Goal: Task Accomplishment & Management: Use online tool/utility

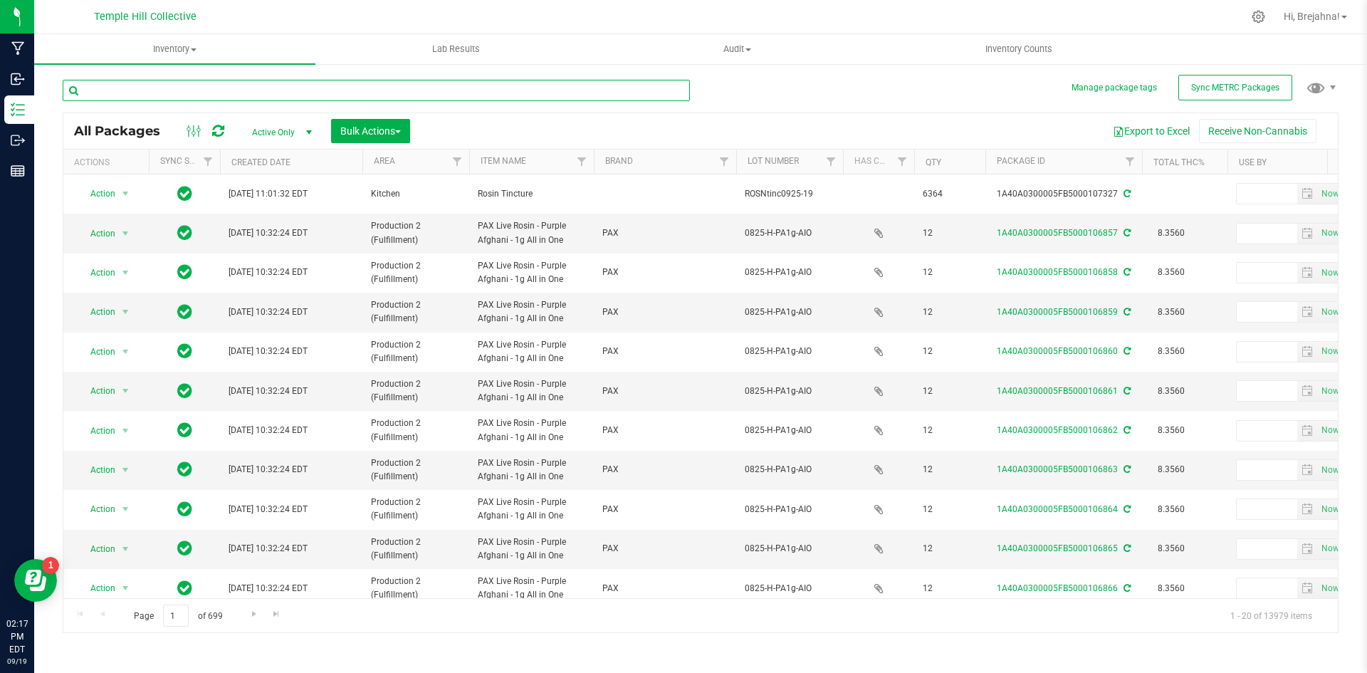
click at [367, 90] on input "text" at bounding box center [376, 90] width 627 height 21
type input "106185"
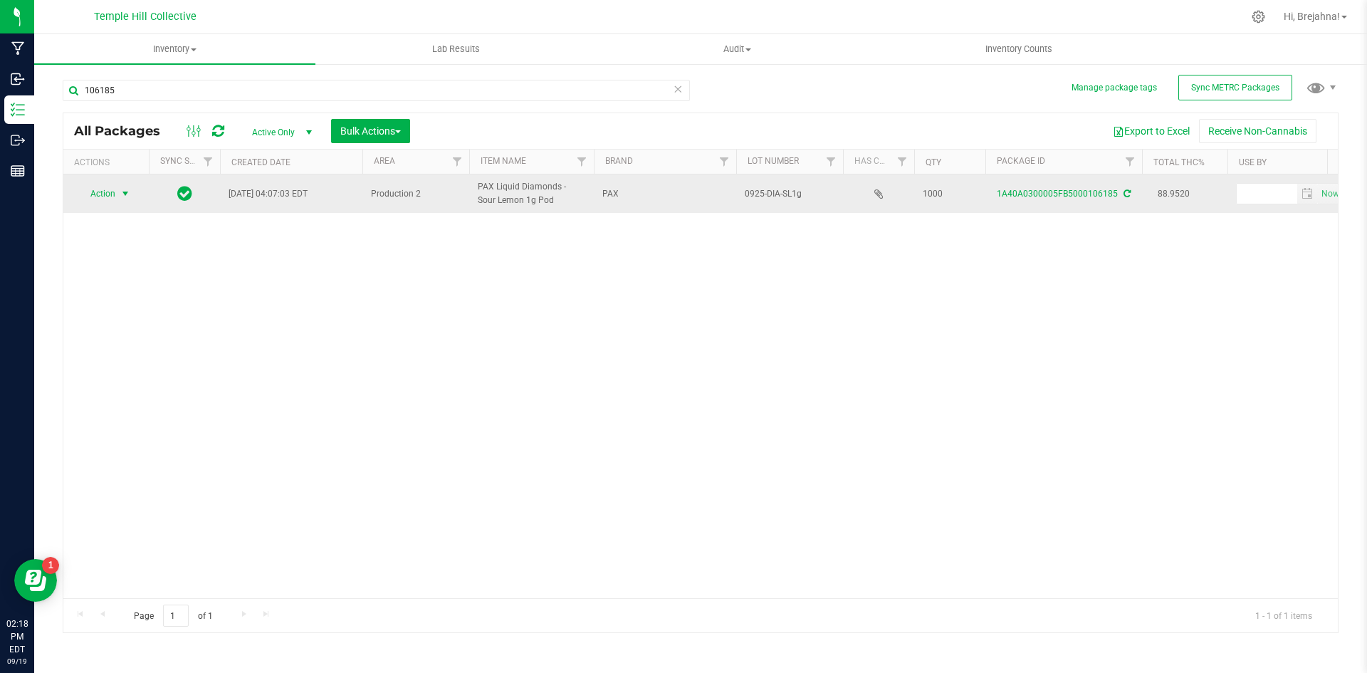
click at [101, 194] on span "Action" at bounding box center [97, 194] width 38 height 20
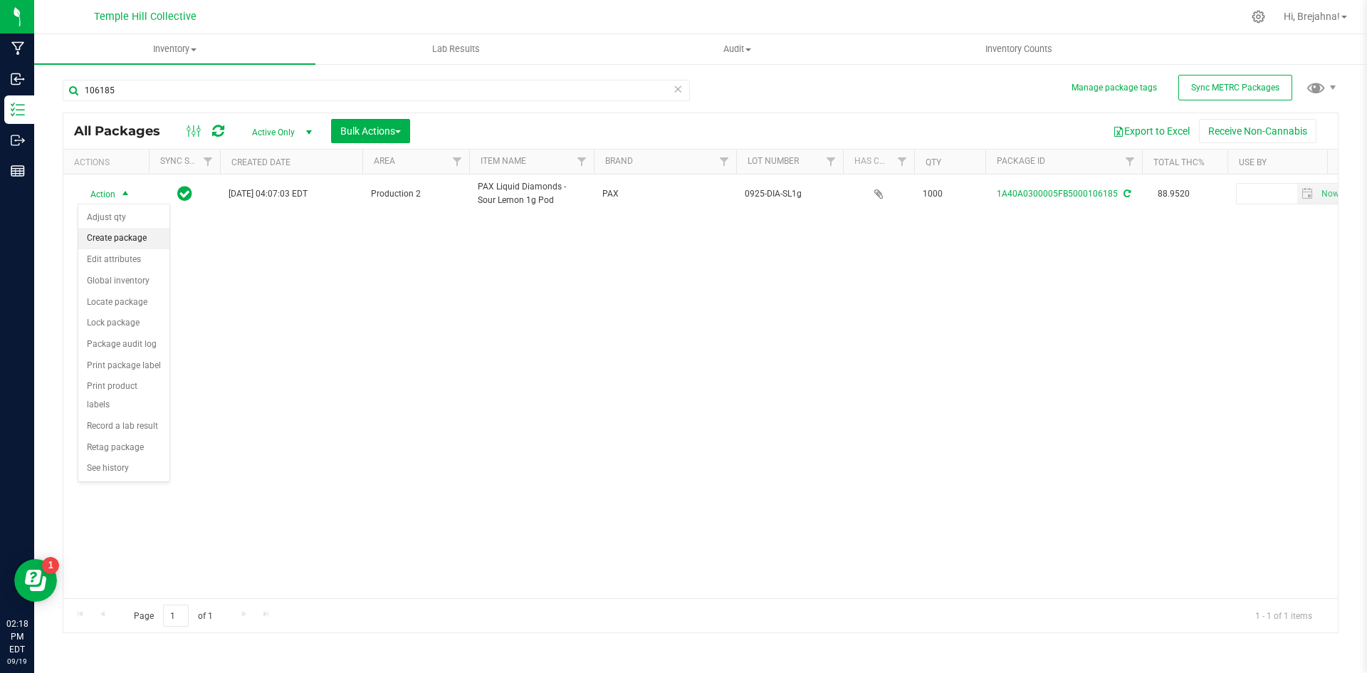
click at [128, 240] on li "Create package" at bounding box center [123, 238] width 91 height 21
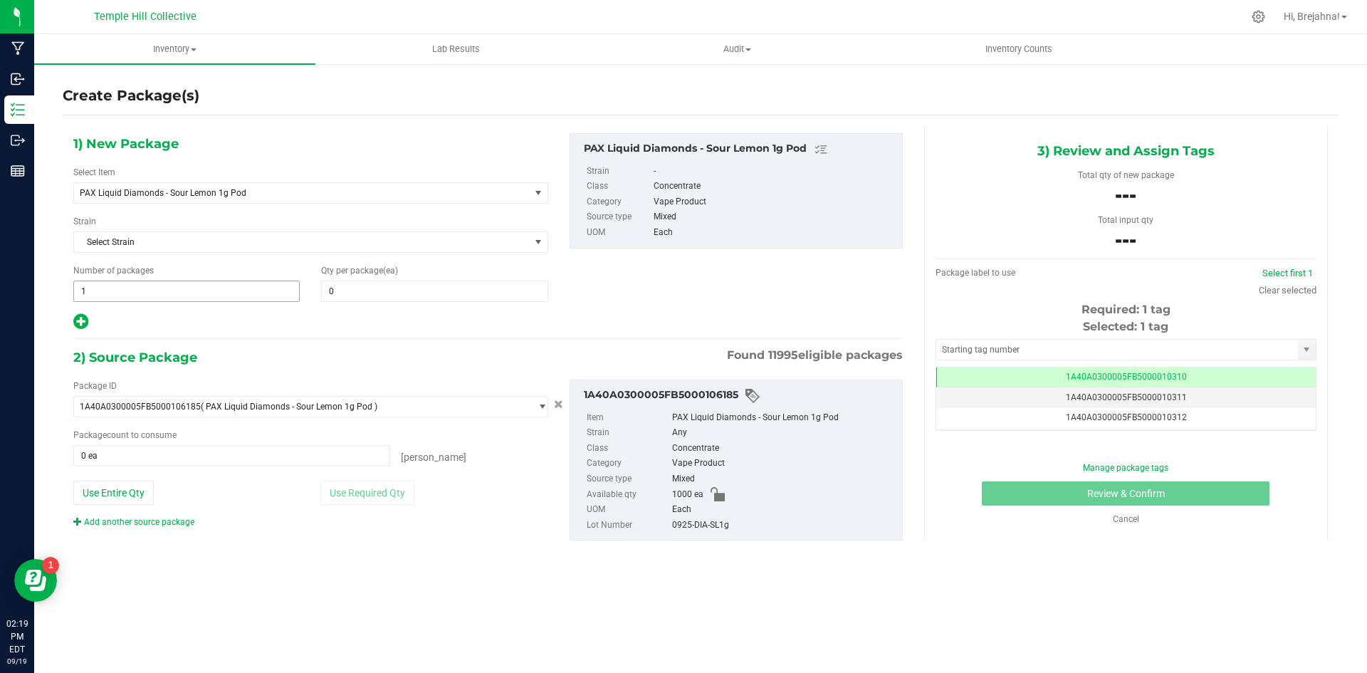
click at [195, 289] on span "1 1" at bounding box center [186, 290] width 226 height 21
type input "60"
click at [327, 292] on span at bounding box center [434, 290] width 226 height 21
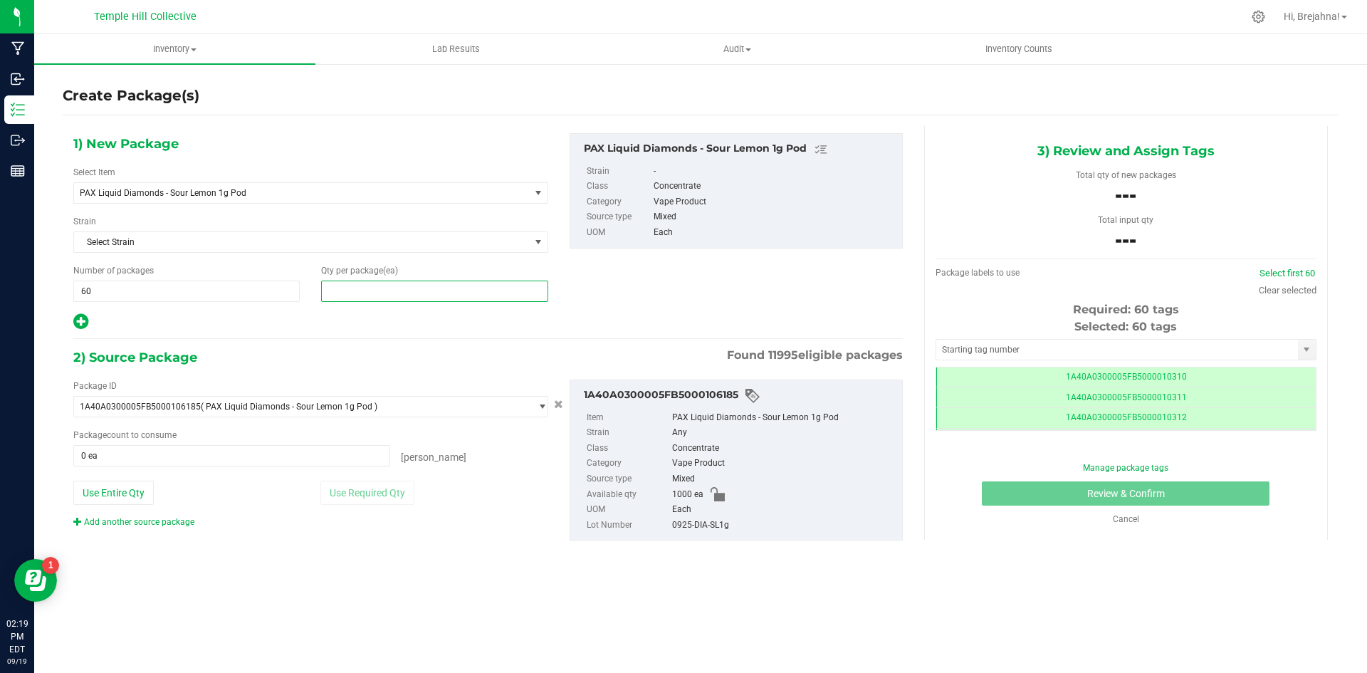
scroll to position [0, -1]
type input "12"
click at [160, 454] on span at bounding box center [231, 455] width 317 height 21
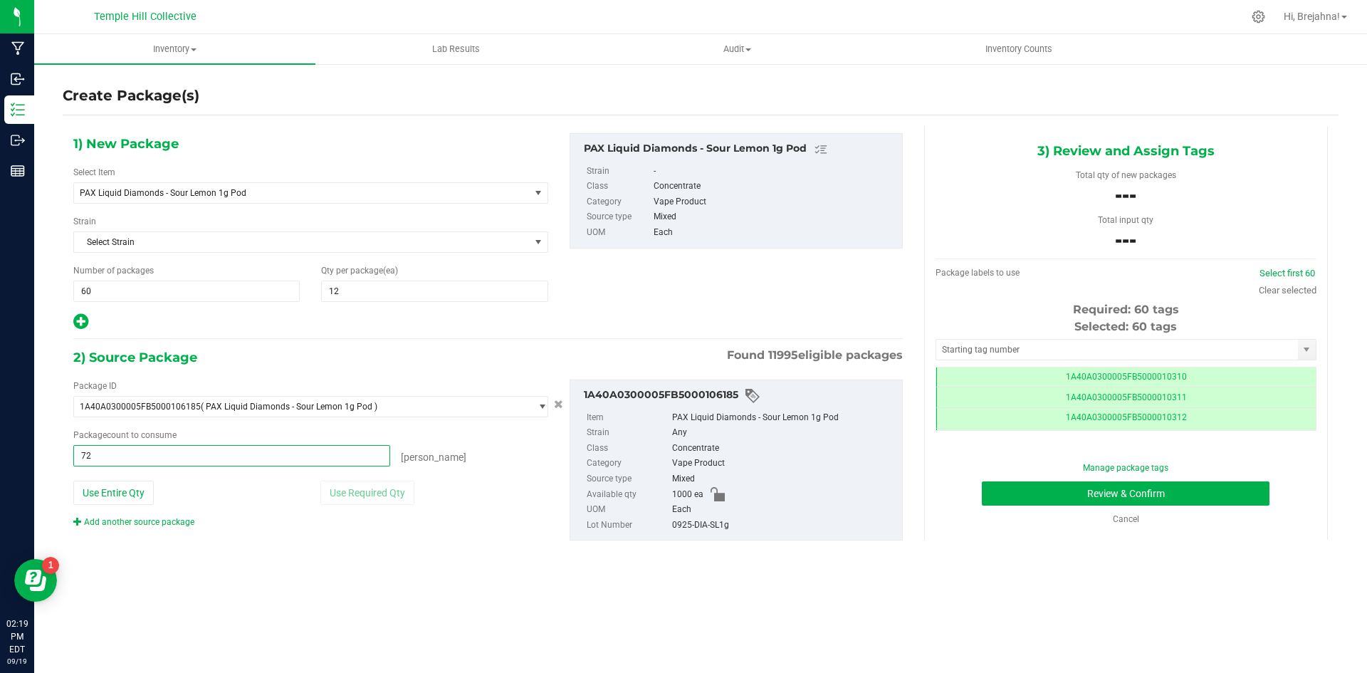
type input "720"
type input "720 ea"
drag, startPoint x: 673, startPoint y: 529, endPoint x: 733, endPoint y: 523, distance: 60.1
click at [733, 523] on div "0925-DIA-SL1g" at bounding box center [783, 526] width 223 height 16
copy div "0925-DIA-SL1g"
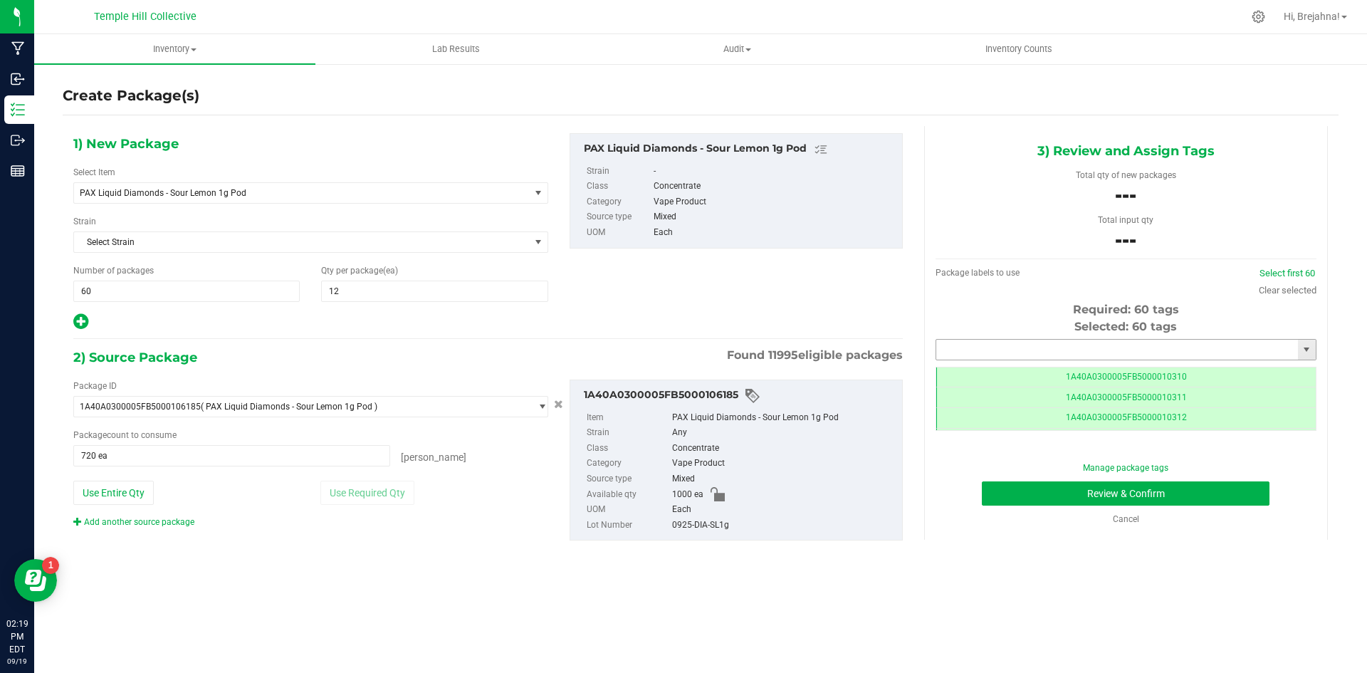
click at [982, 348] on input "text" at bounding box center [1117, 350] width 362 height 20
click at [1021, 375] on li "1A40A0300005FB5000106941" at bounding box center [1125, 373] width 379 height 21
type input "1A40A0300005FB5000106941"
click at [1045, 489] on button "Review & Confirm" at bounding box center [1126, 493] width 288 height 24
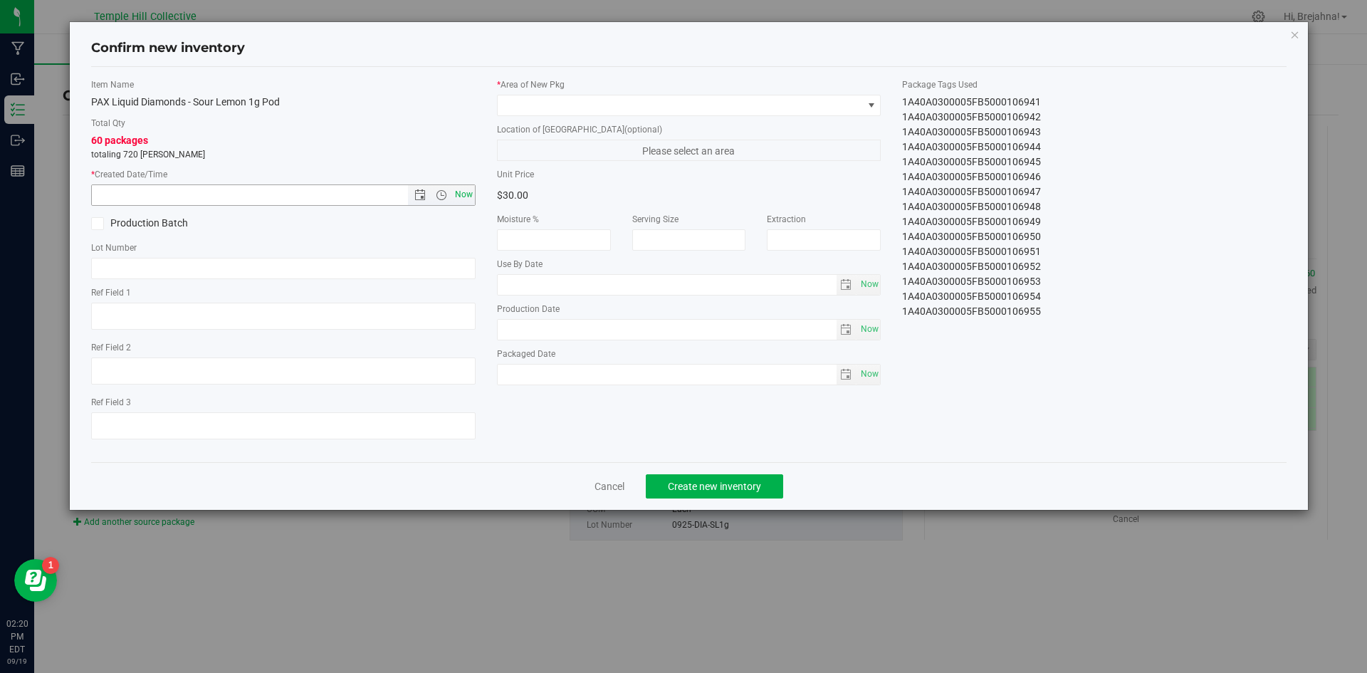
click at [471, 196] on span "Now" at bounding box center [463, 194] width 24 height 21
type input "[DATE] 2:20 PM"
paste input "0925-DIA-SL1g"
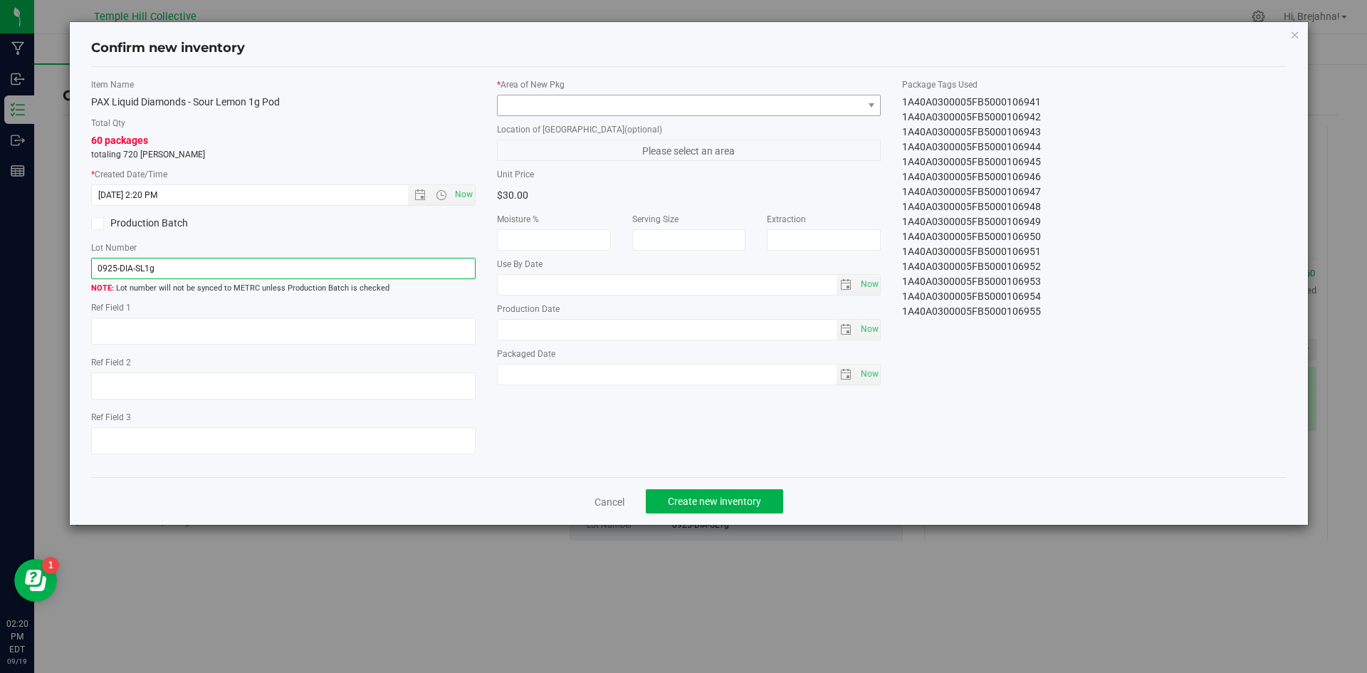
type input "0925-DIA-SL1g"
click at [587, 103] on span at bounding box center [680, 105] width 365 height 20
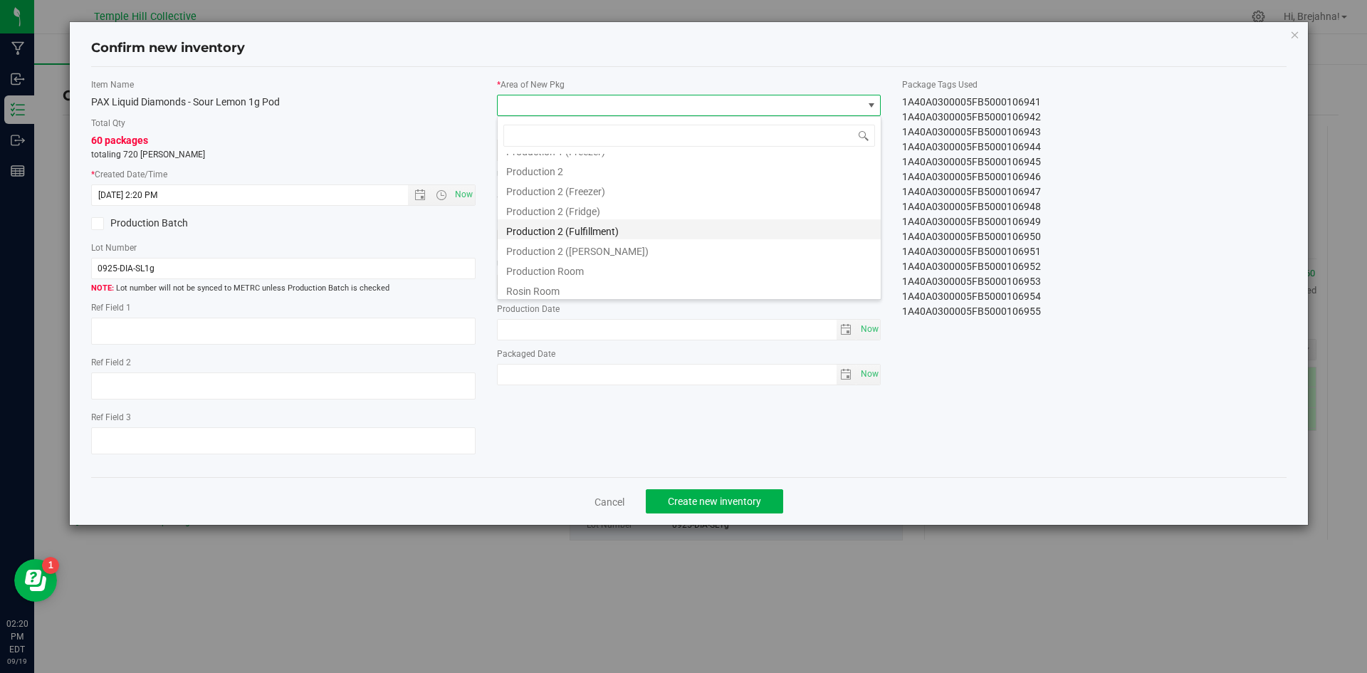
click at [636, 231] on li "Production 2 (Fulfillment)" at bounding box center [689, 229] width 383 height 20
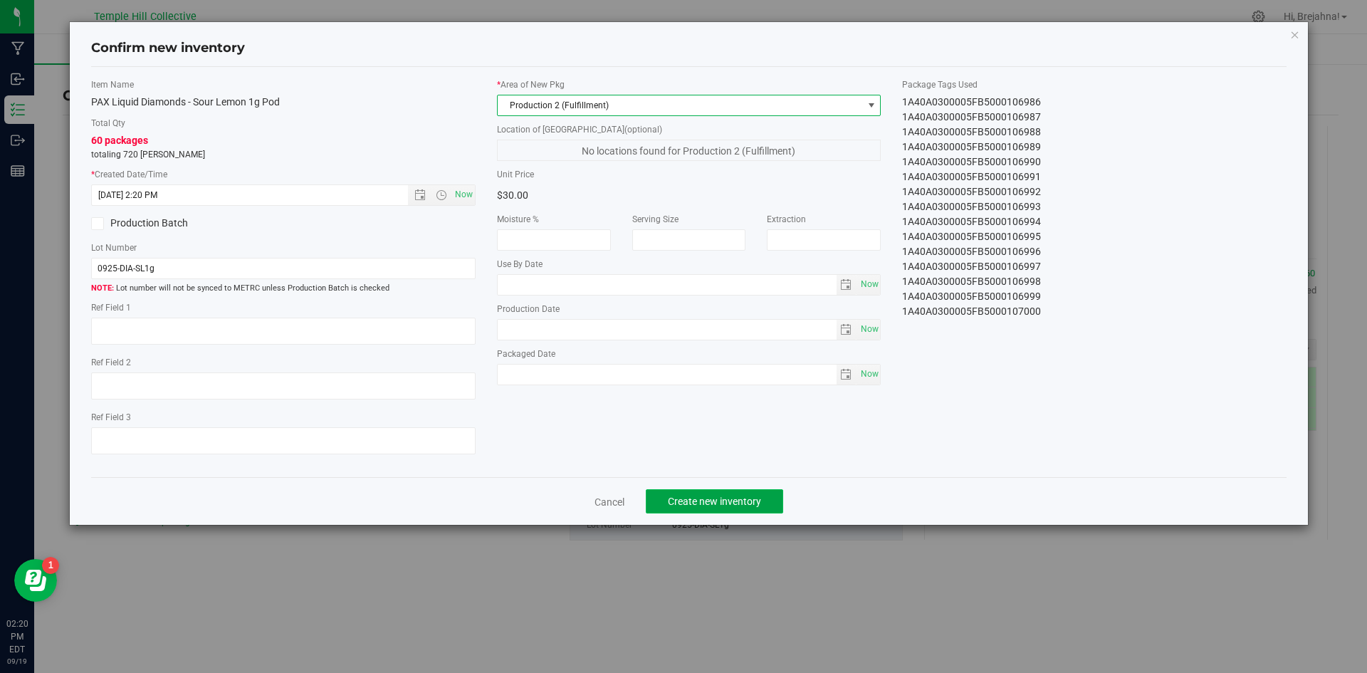
click at [745, 493] on button "Create new inventory" at bounding box center [714, 501] width 137 height 24
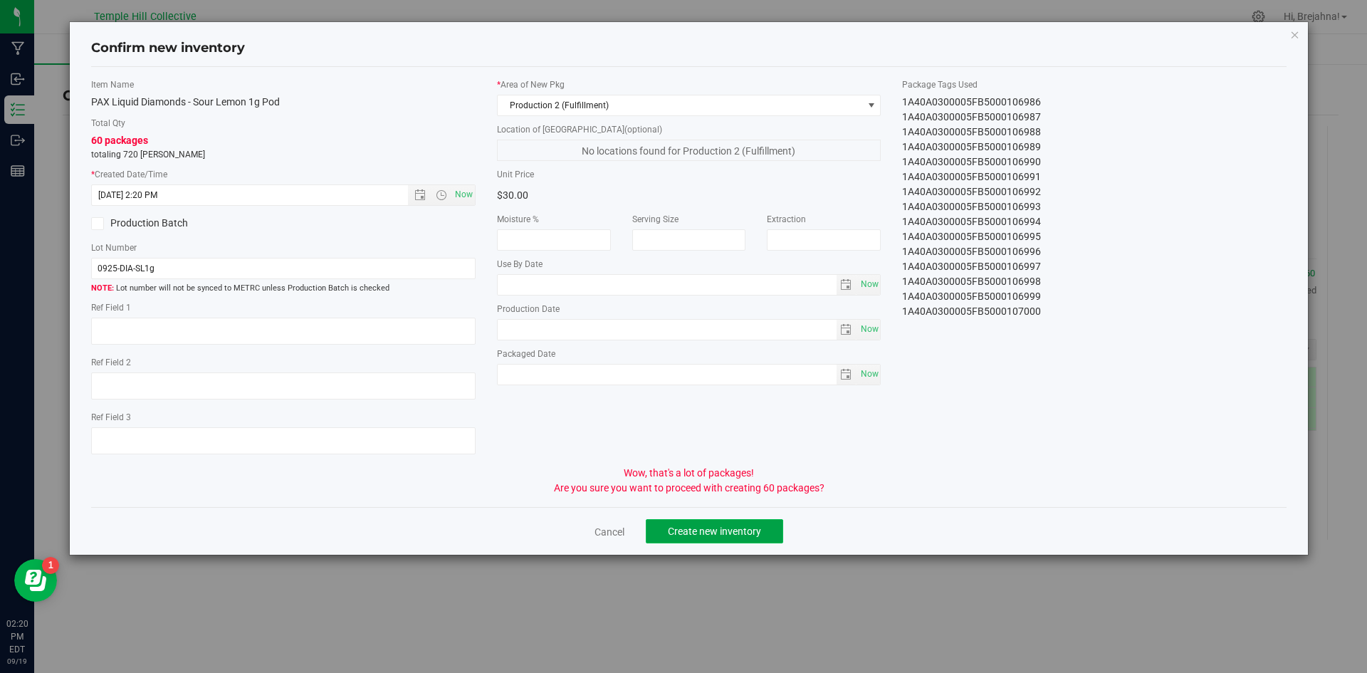
click at [742, 523] on button "Create new inventory" at bounding box center [714, 531] width 137 height 24
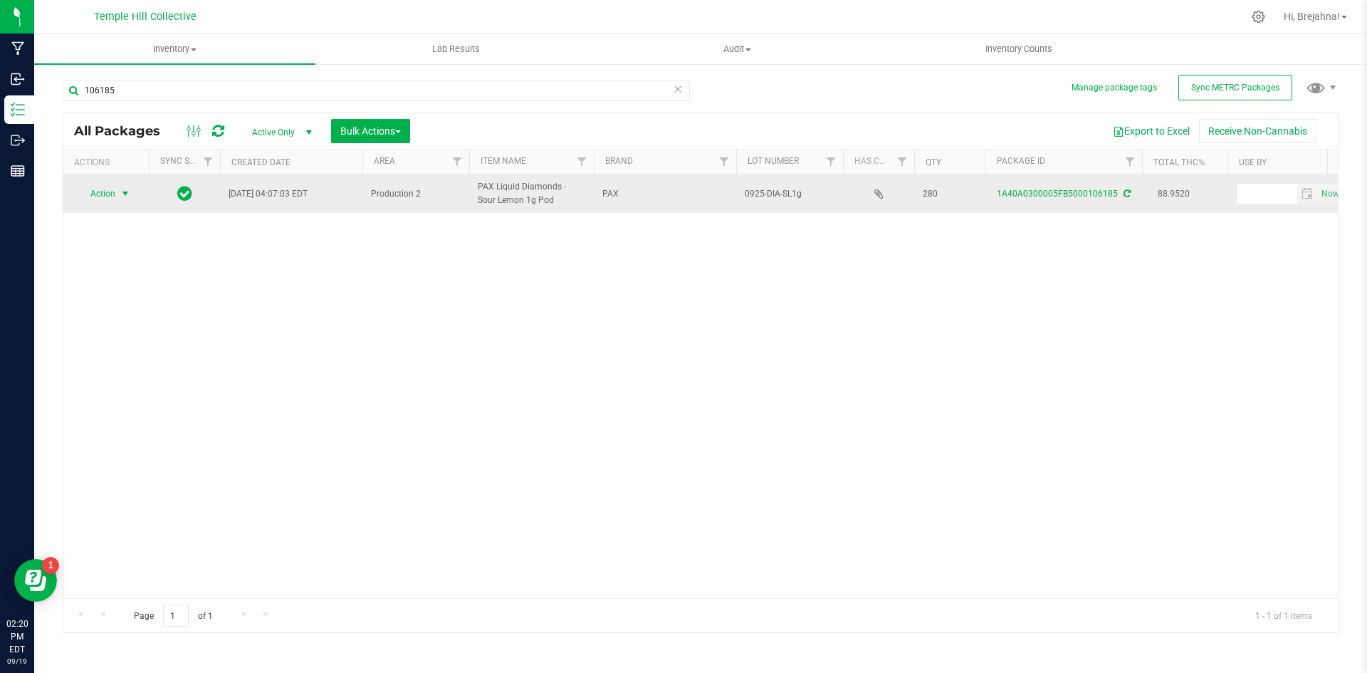
click at [123, 193] on span "select" at bounding box center [125, 193] width 11 height 11
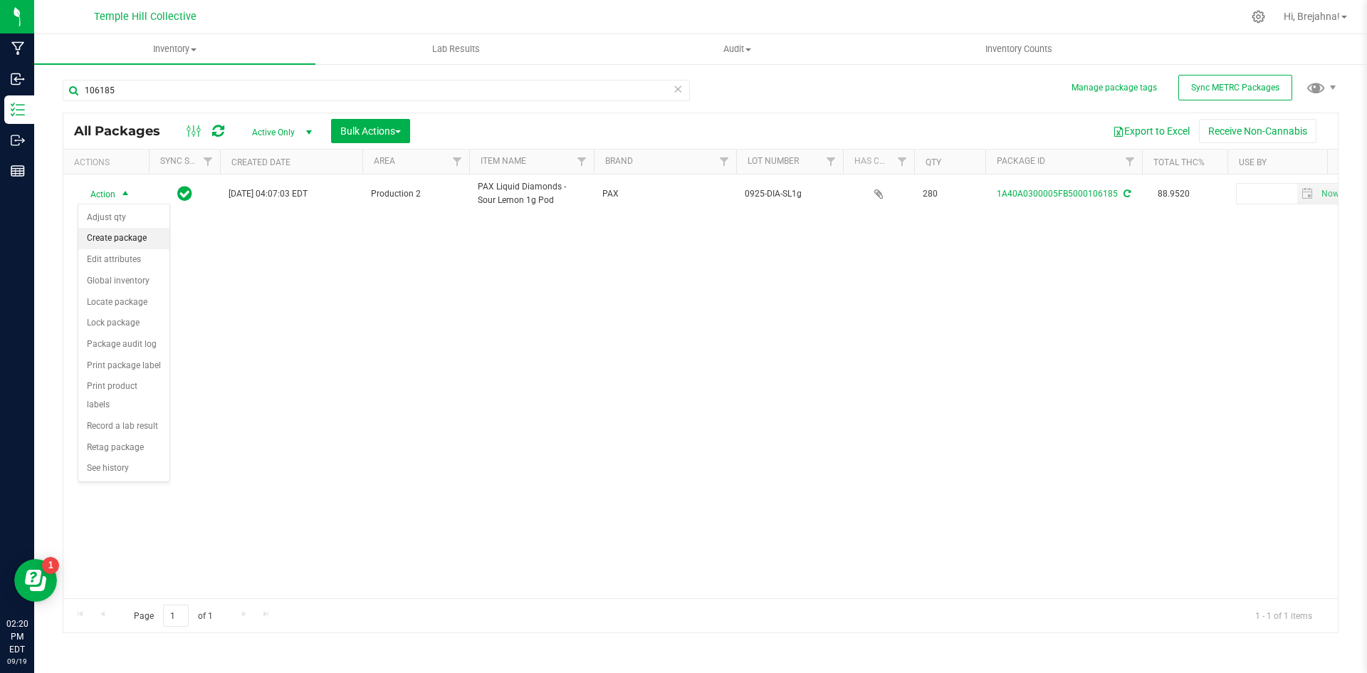
click at [122, 238] on li "Create package" at bounding box center [123, 238] width 91 height 21
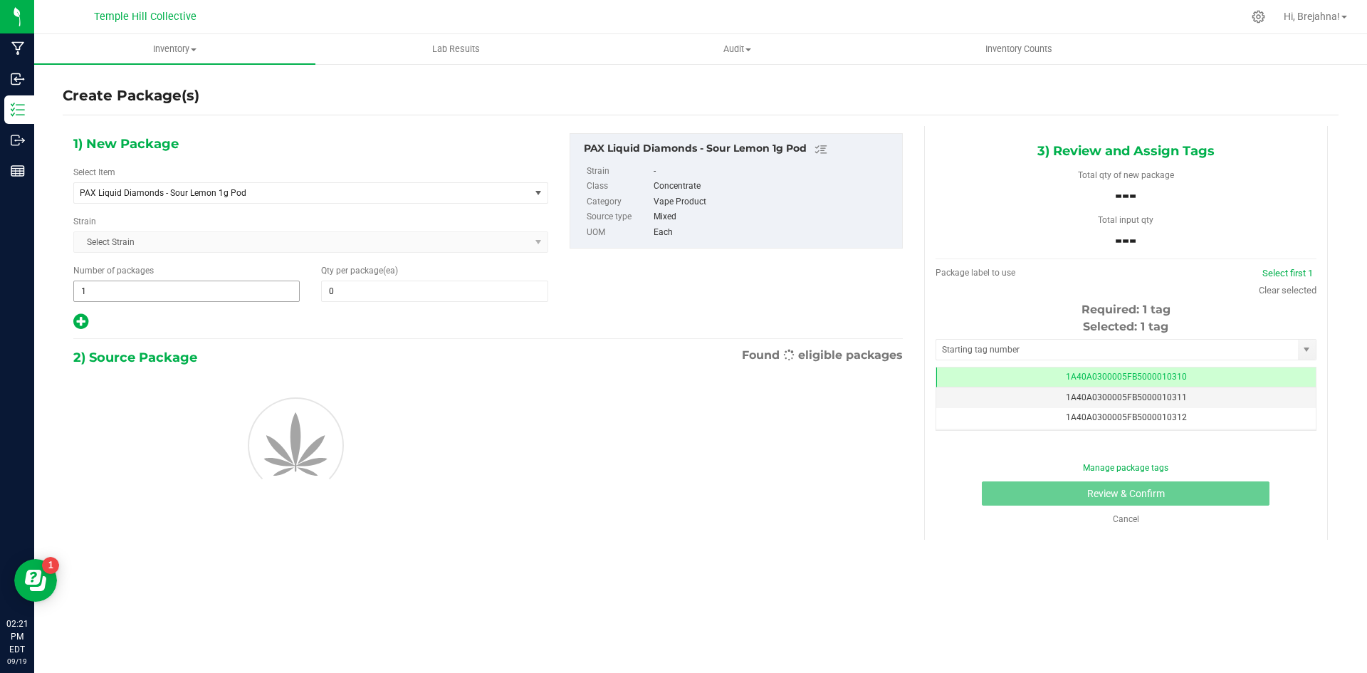
scroll to position [0, -1]
click at [151, 292] on input "1" at bounding box center [186, 291] width 225 height 20
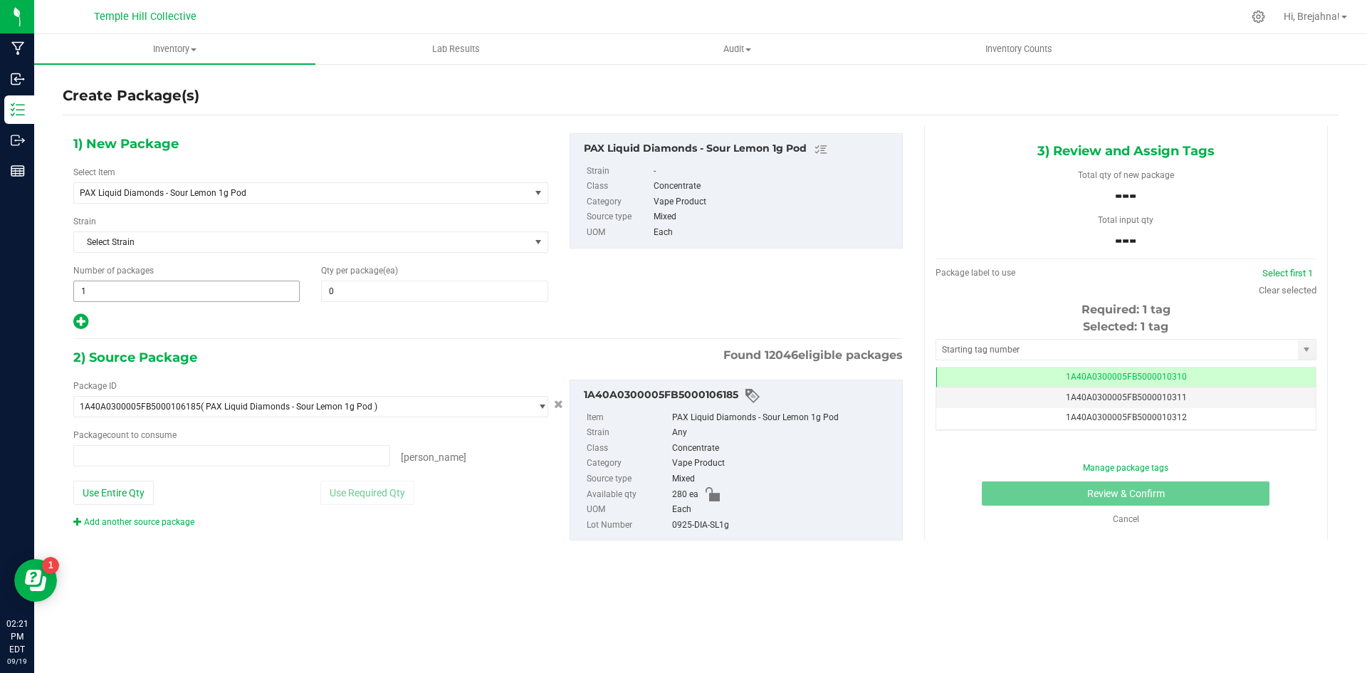
type input "0 ea"
type input "23"
click at [336, 291] on span at bounding box center [434, 290] width 226 height 21
type input "12"
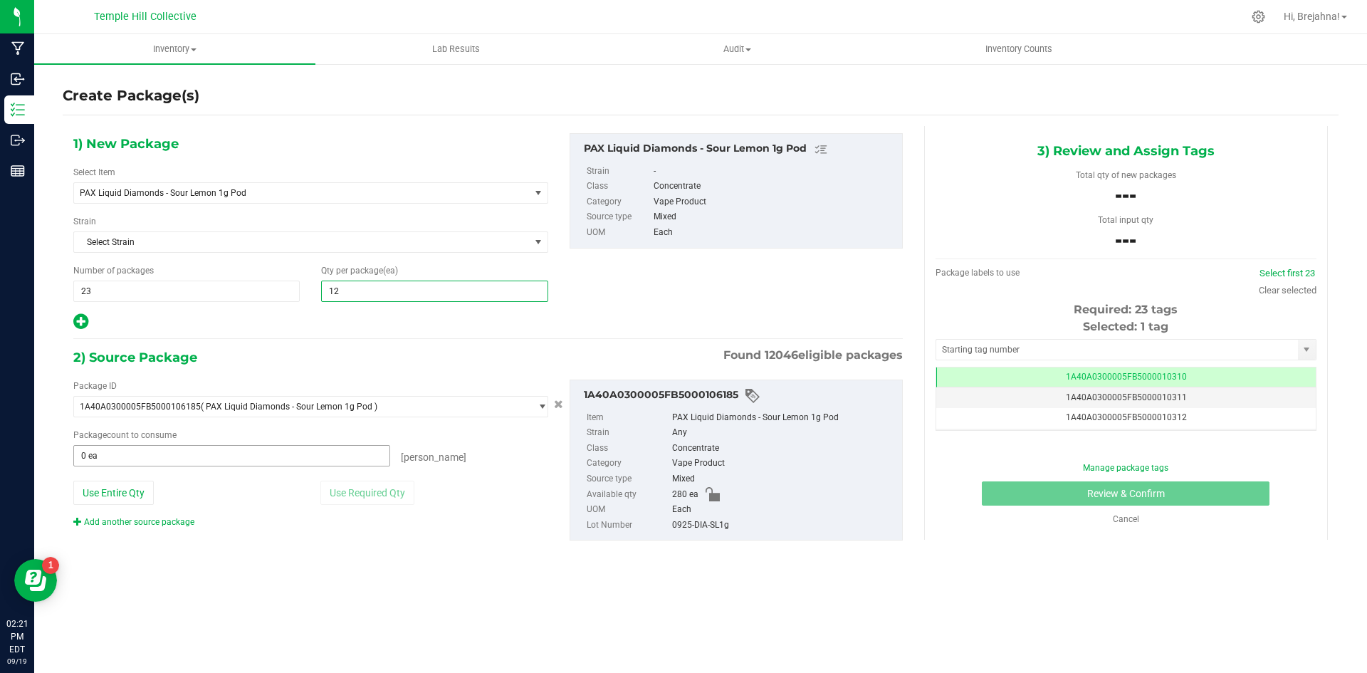
type input "12"
click at [241, 459] on span at bounding box center [231, 455] width 317 height 21
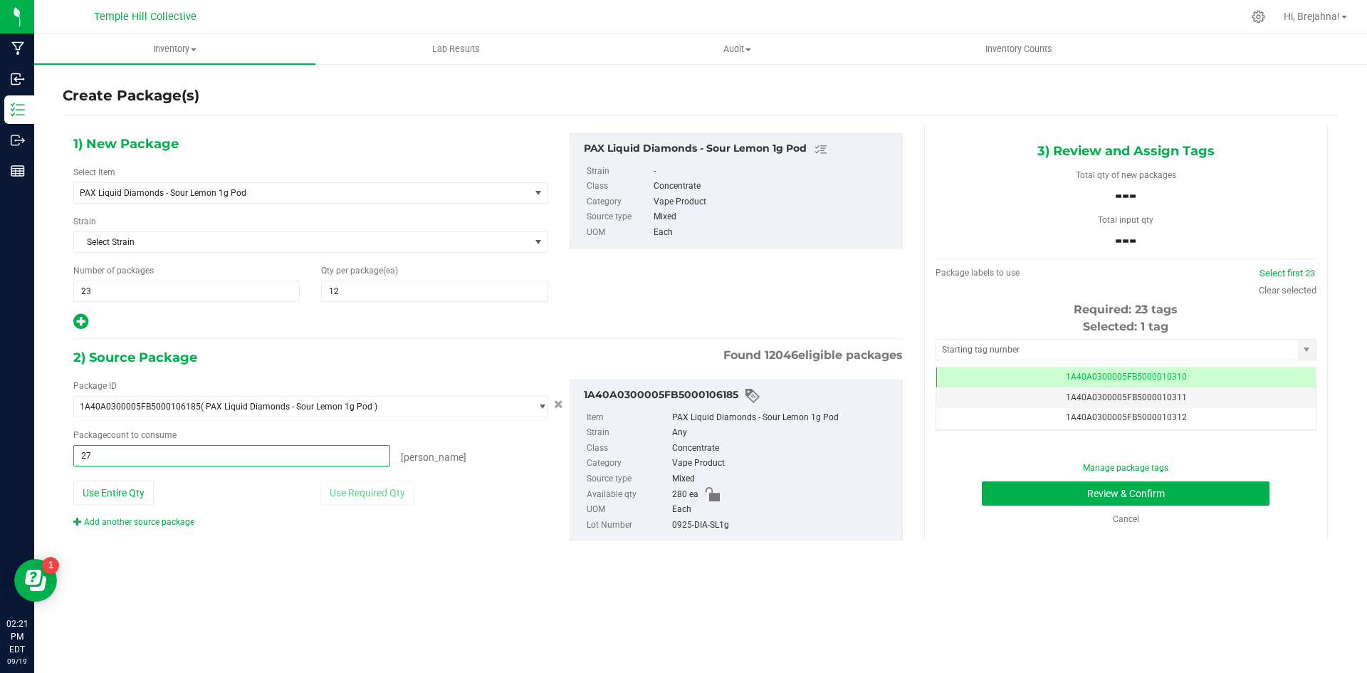
type input "276"
type input "276 ea"
click at [276, 582] on div "Inventory All packages All inventory Waste log Create inventory Lab Results Aud…" at bounding box center [700, 353] width 1333 height 639
click at [977, 356] on input "text" at bounding box center [1117, 350] width 362 height 20
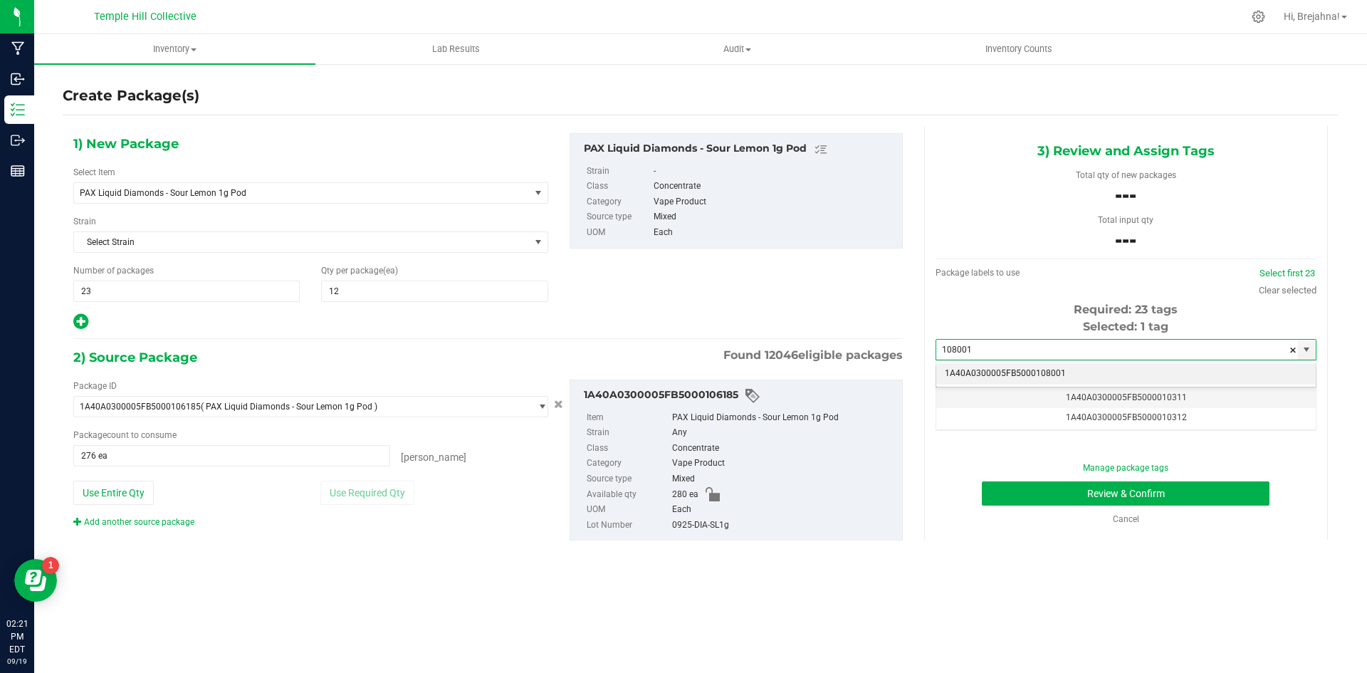
click at [1008, 374] on li "1A40A0300005FB5000108001" at bounding box center [1125, 373] width 379 height 21
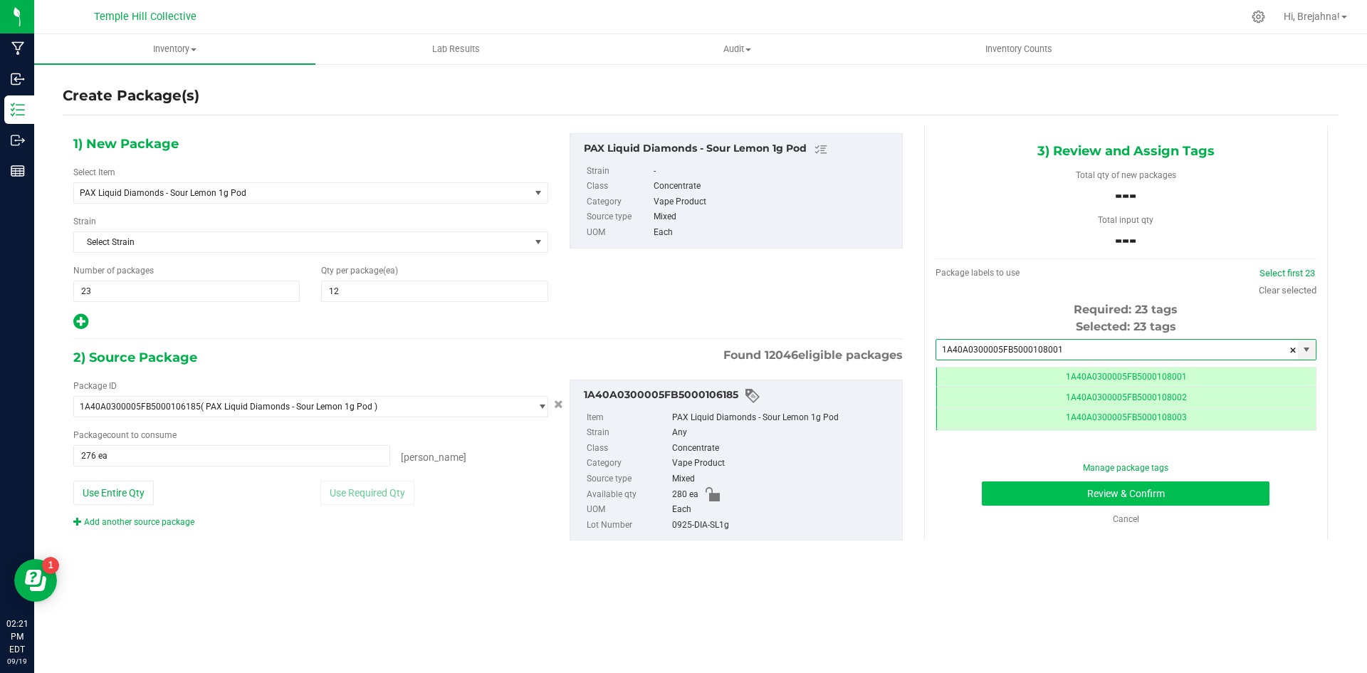
type input "1A40A0300005FB5000108001"
click at [1040, 486] on button "Review & Confirm" at bounding box center [1126, 493] width 288 height 24
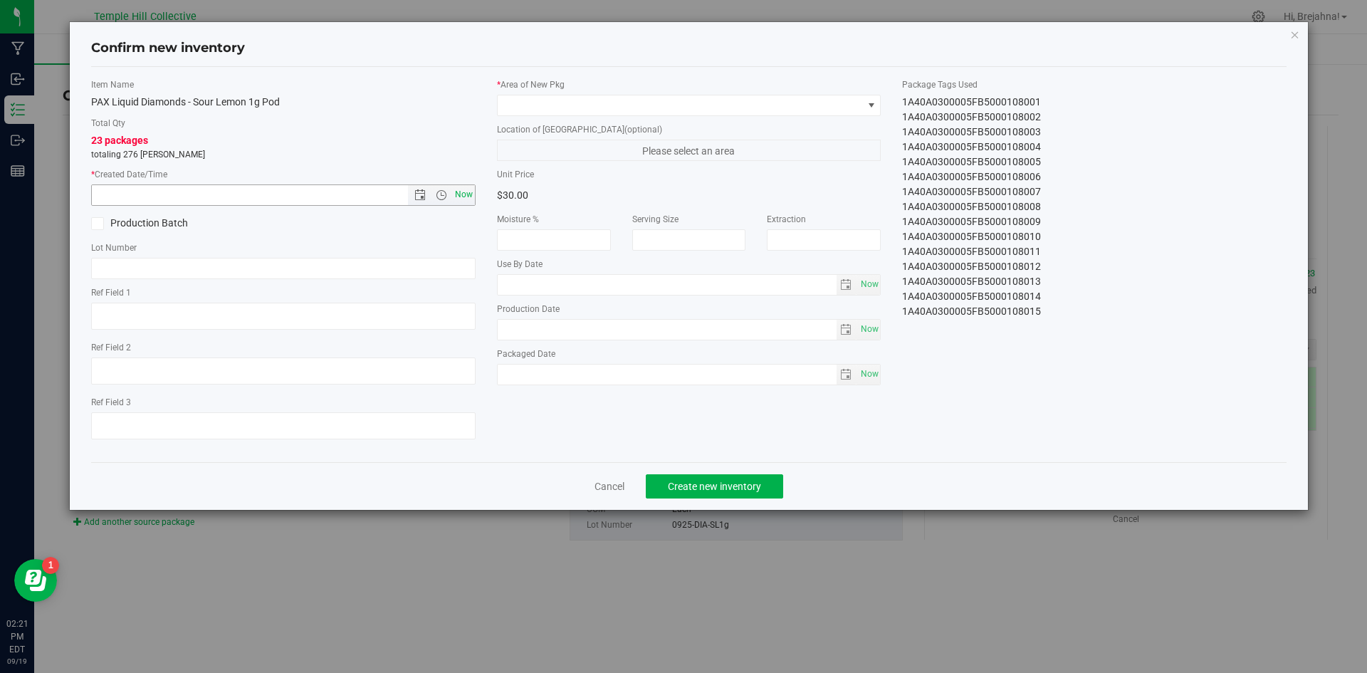
click at [465, 195] on span "Now" at bounding box center [463, 194] width 24 height 21
type input "[DATE] 2:21 PM"
paste input "0925-DIA-SL1g"
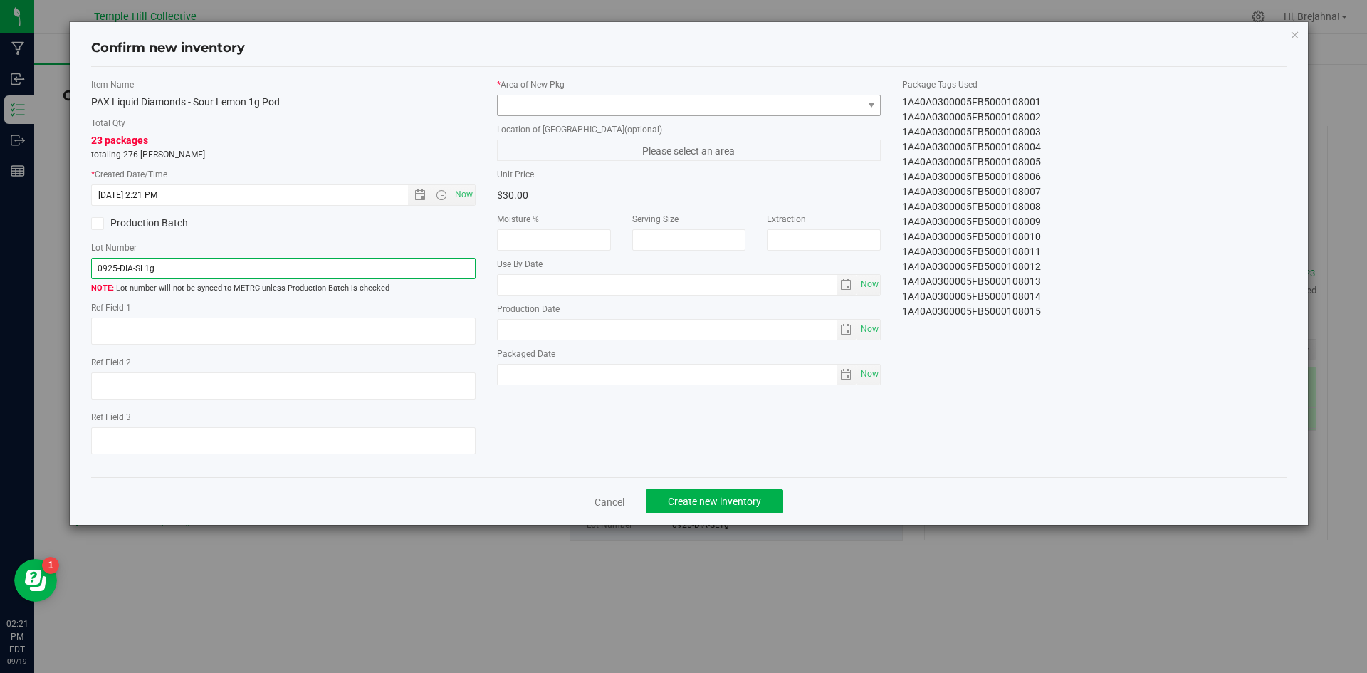
type input "0925-DIA-SL1g"
click at [571, 102] on span at bounding box center [680, 105] width 365 height 20
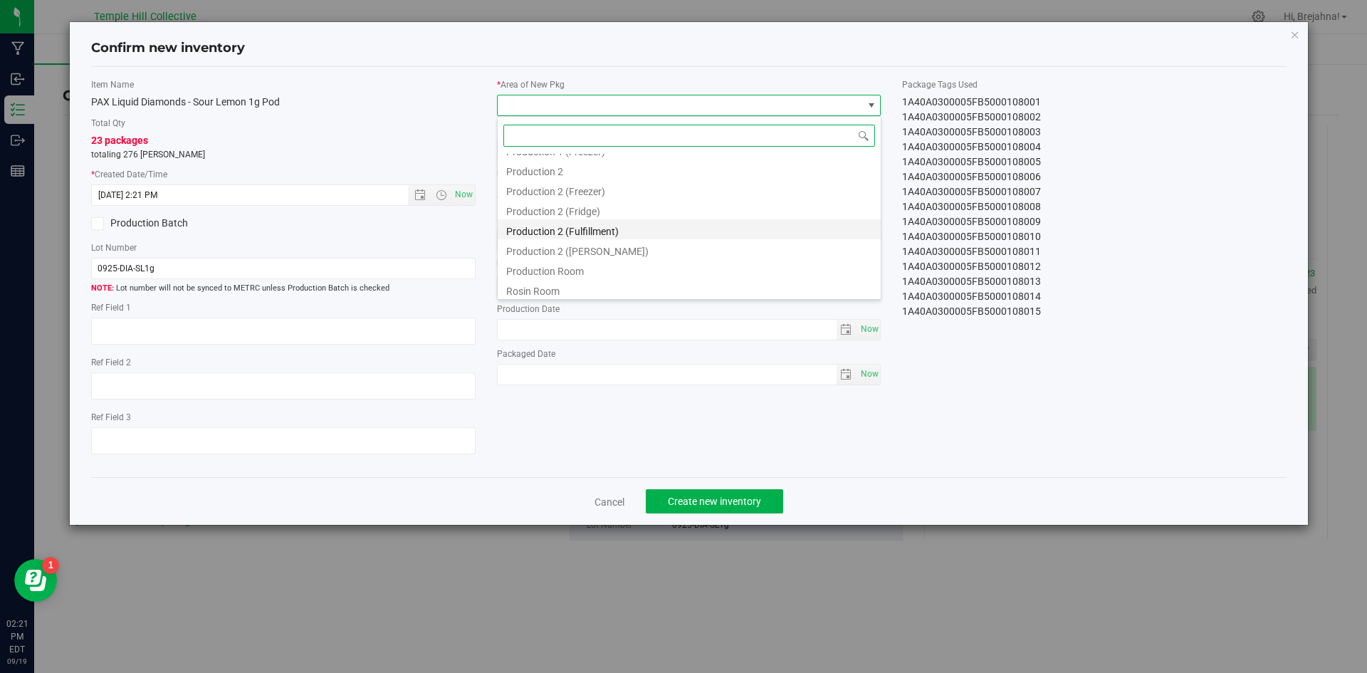
click at [595, 232] on li "Production 2 (Fulfillment)" at bounding box center [689, 229] width 383 height 20
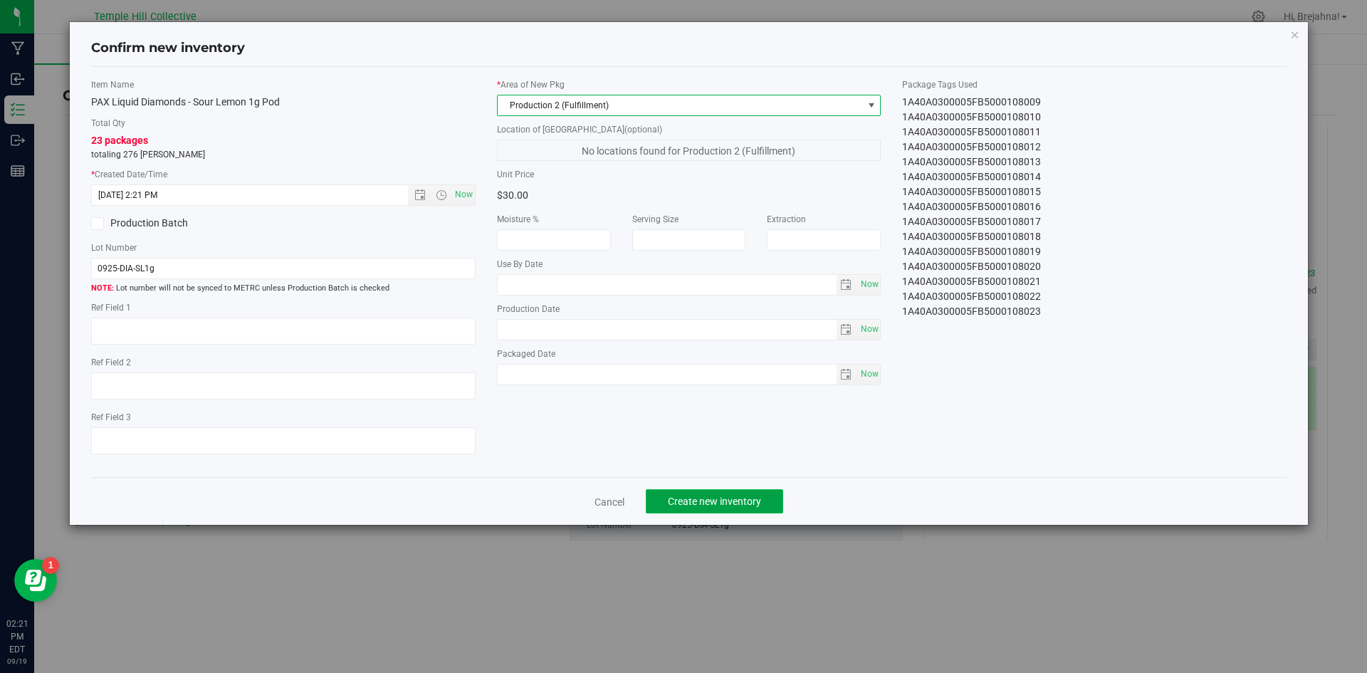
click at [718, 499] on span "Create new inventory" at bounding box center [714, 500] width 93 height 11
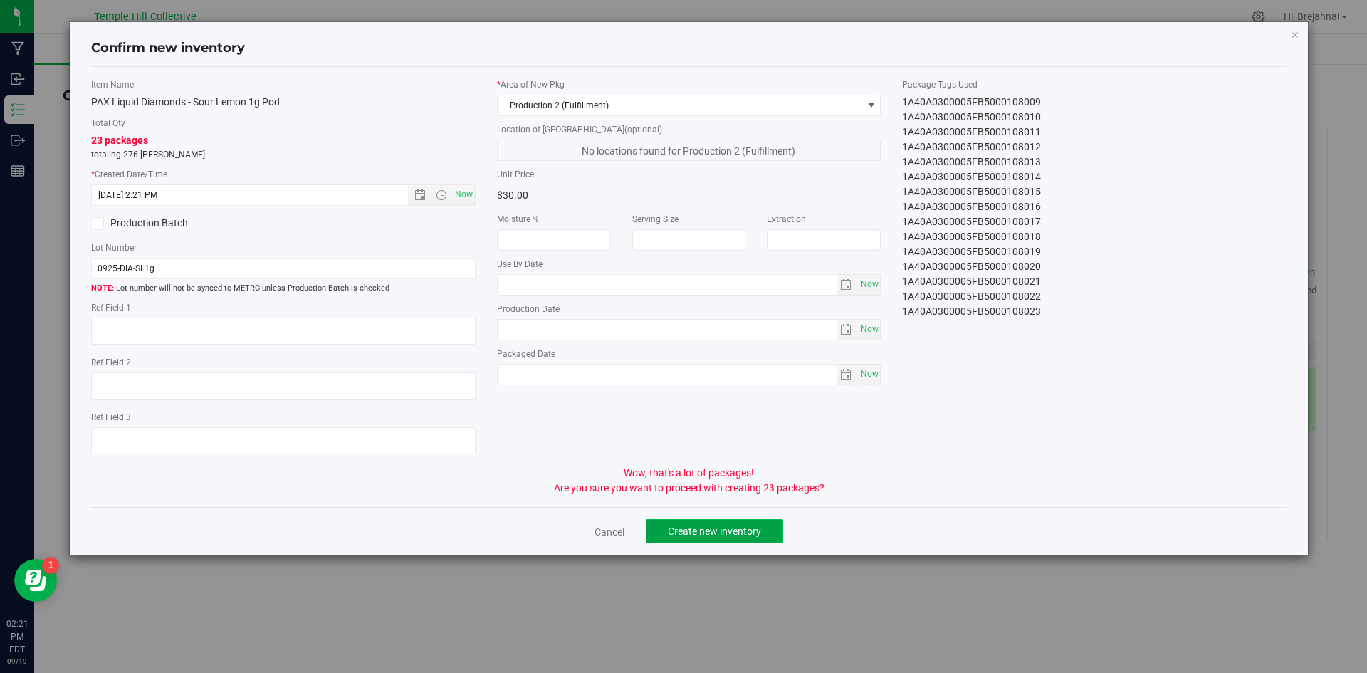
click at [722, 537] on span "Create new inventory" at bounding box center [714, 530] width 93 height 11
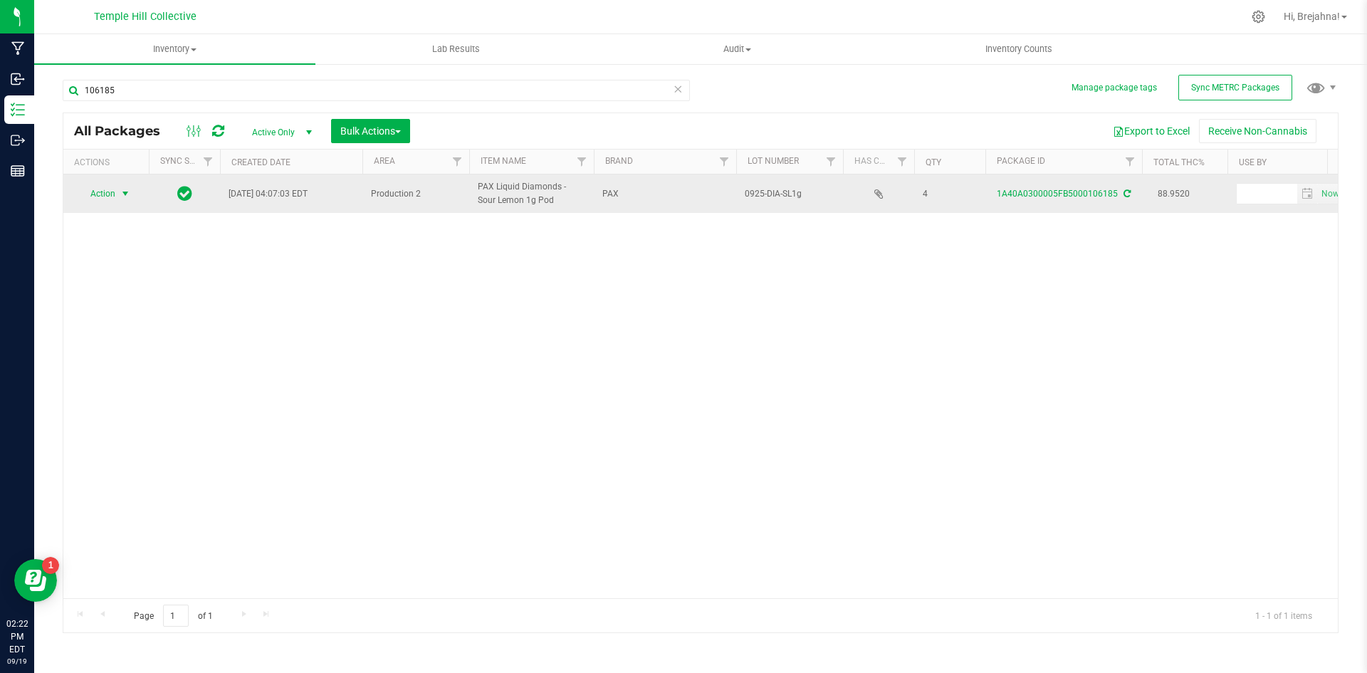
click at [130, 189] on span "select" at bounding box center [125, 193] width 11 height 11
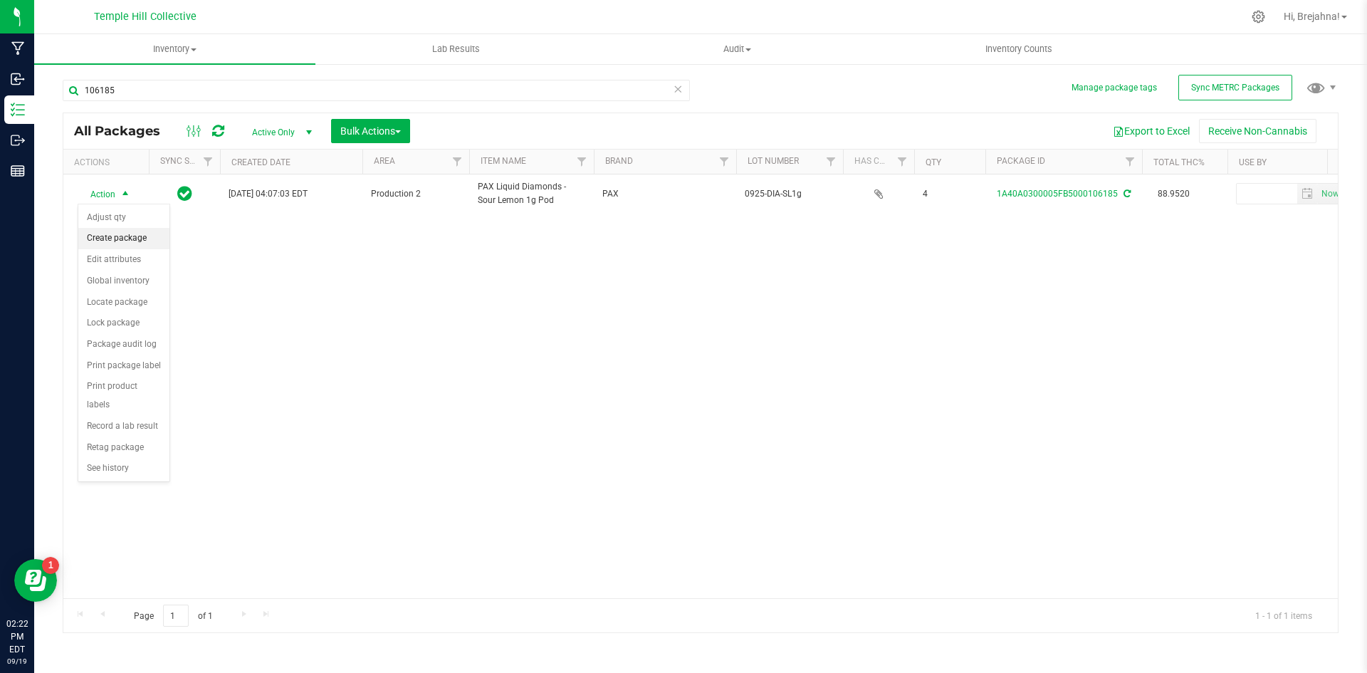
click at [128, 238] on li "Create package" at bounding box center [123, 238] width 91 height 21
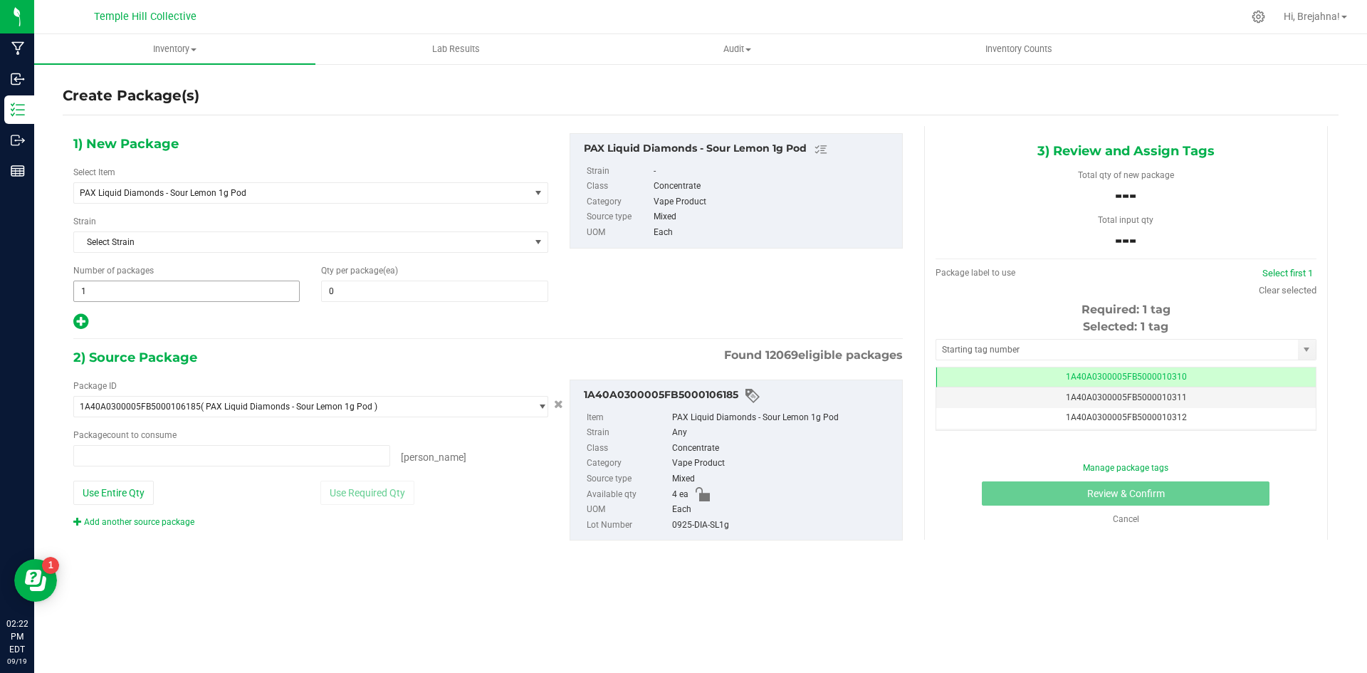
type input "0 ea"
click at [336, 286] on span at bounding box center [434, 290] width 226 height 21
type input "3"
click at [214, 455] on span at bounding box center [231, 455] width 317 height 21
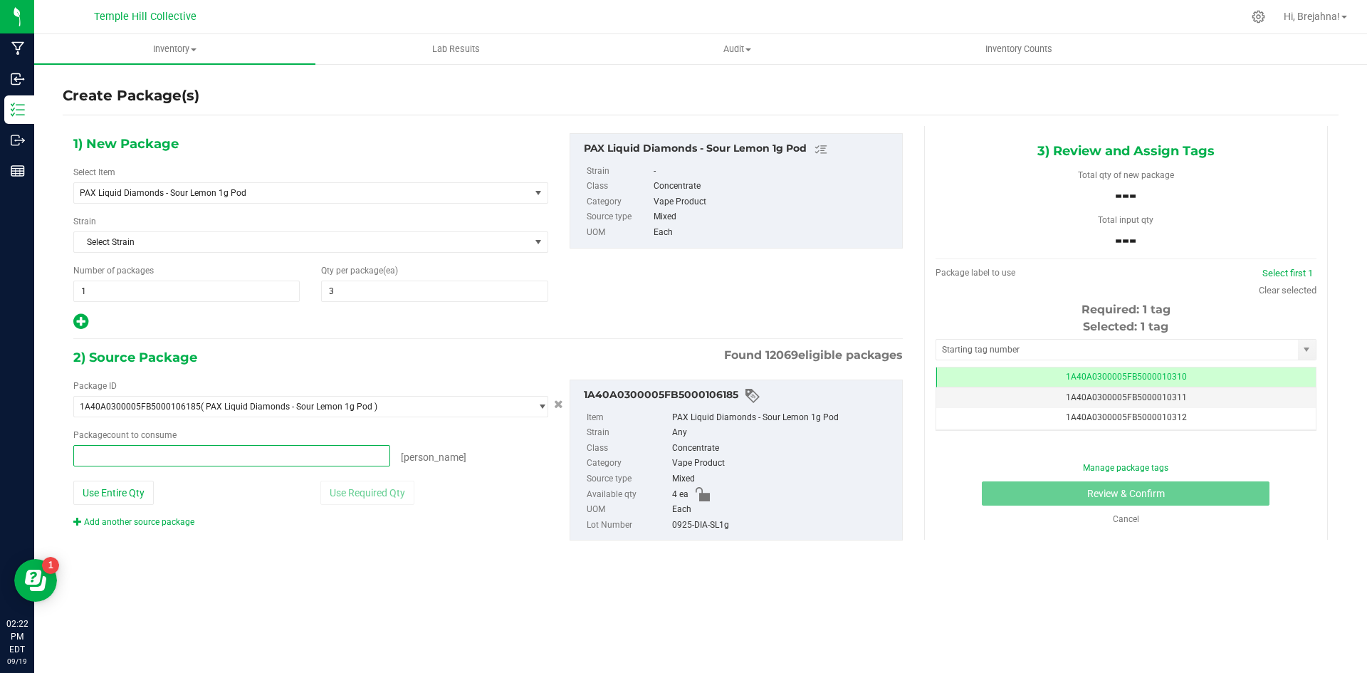
type input "3"
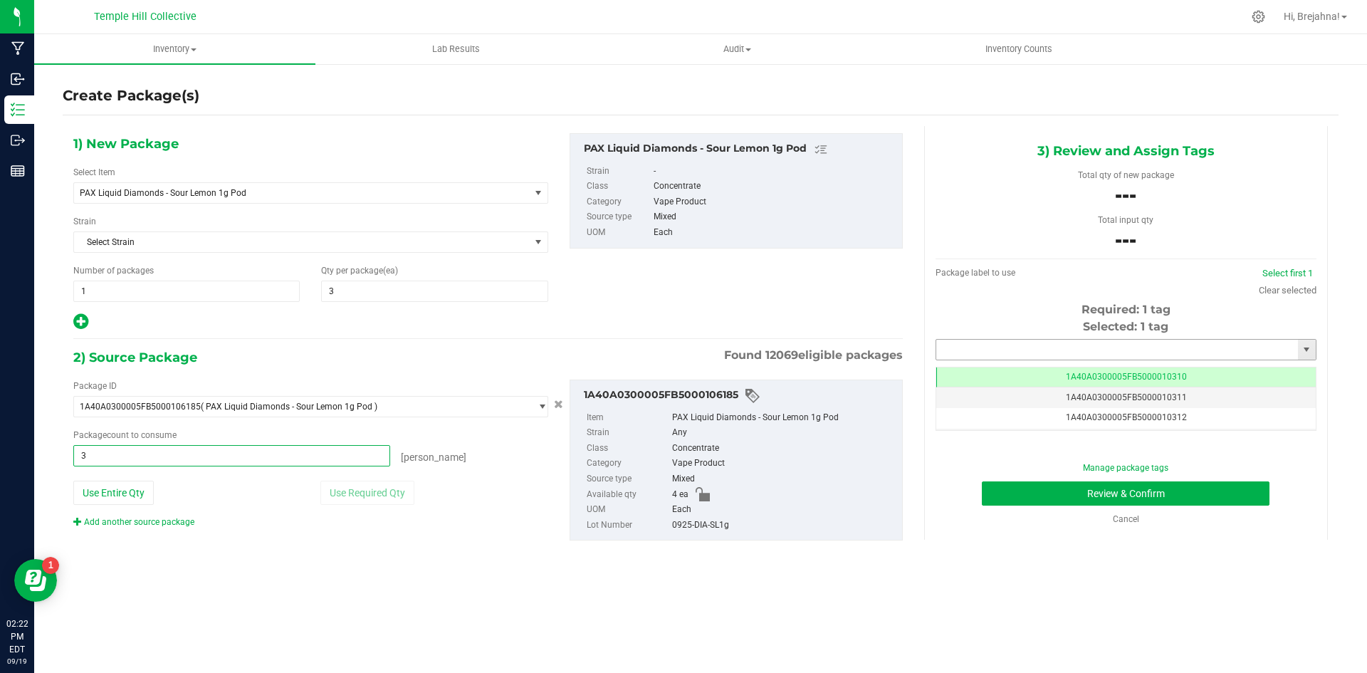
type input "3 ea"
click at [1001, 352] on input "text" at bounding box center [1117, 350] width 362 height 20
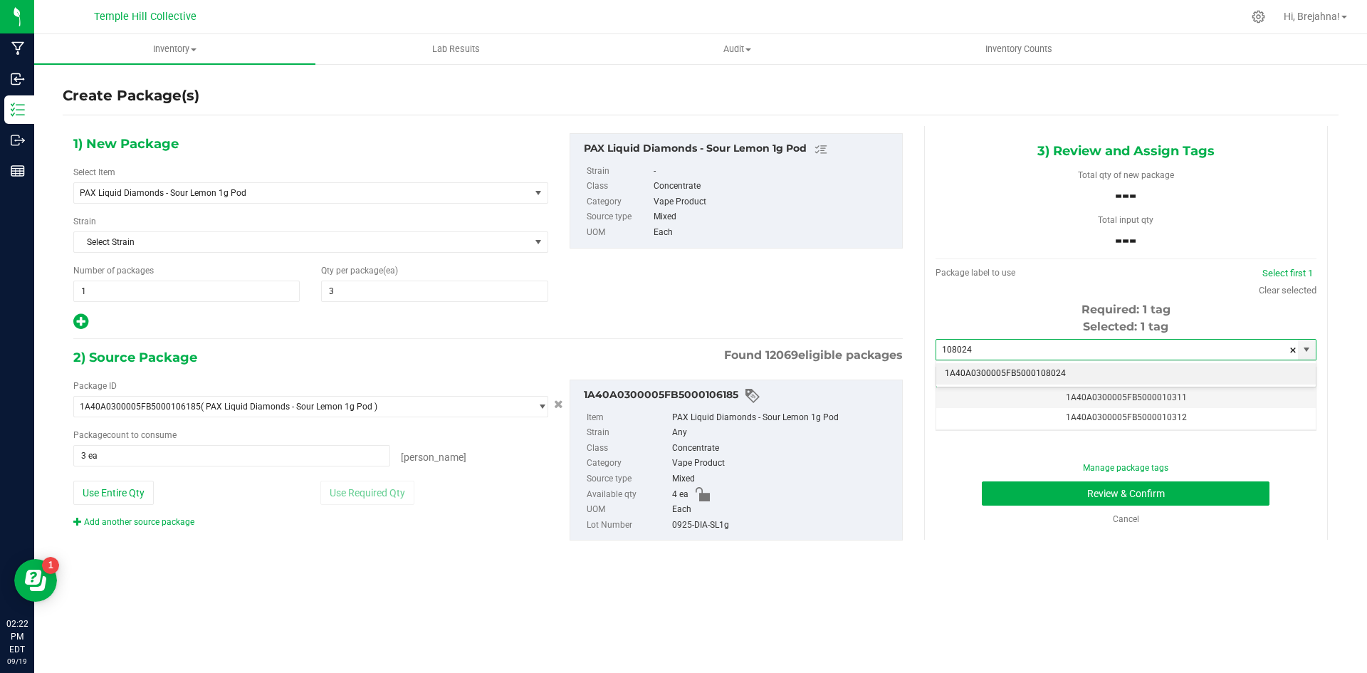
click at [1003, 369] on li "1A40A0300005FB5000108024" at bounding box center [1125, 373] width 379 height 21
type input "1A40A0300005FB5000108024"
click at [1047, 505] on div "Manage package tags Review & Confirm Cancel" at bounding box center [1126, 493] width 360 height 64
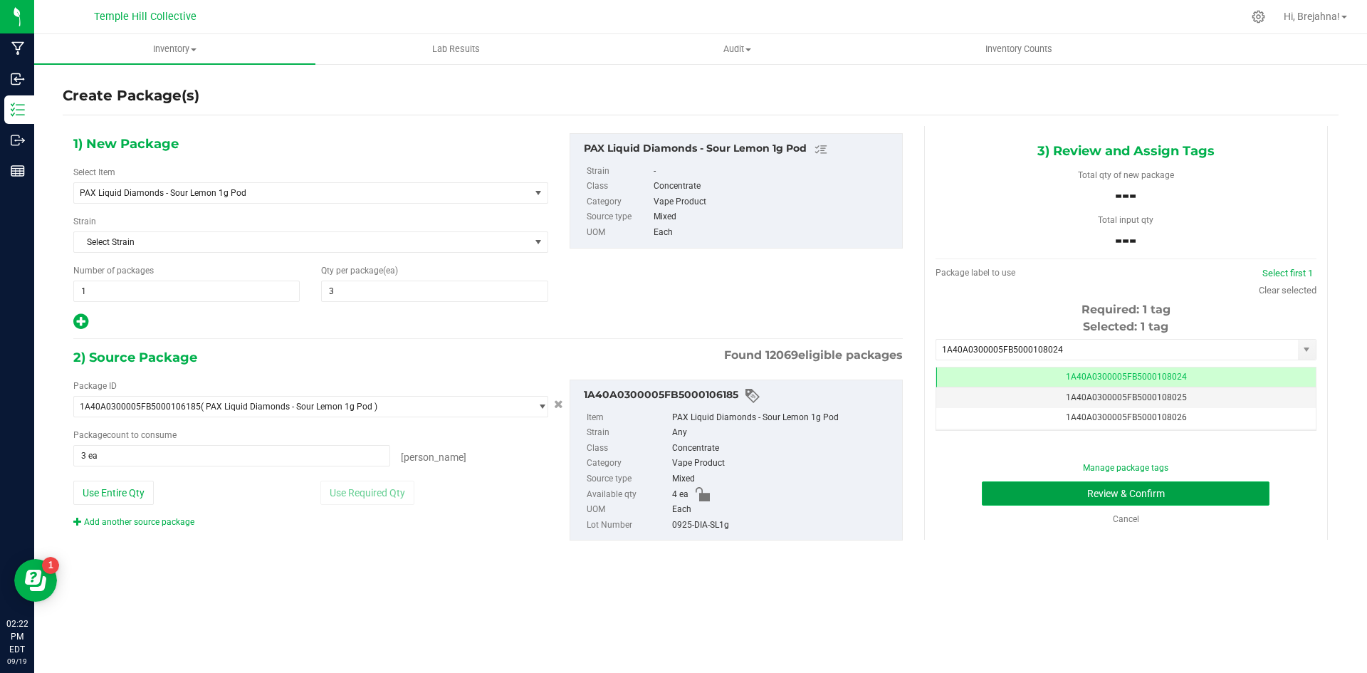
click at [1047, 491] on button "Review & Confirm" at bounding box center [1126, 493] width 288 height 24
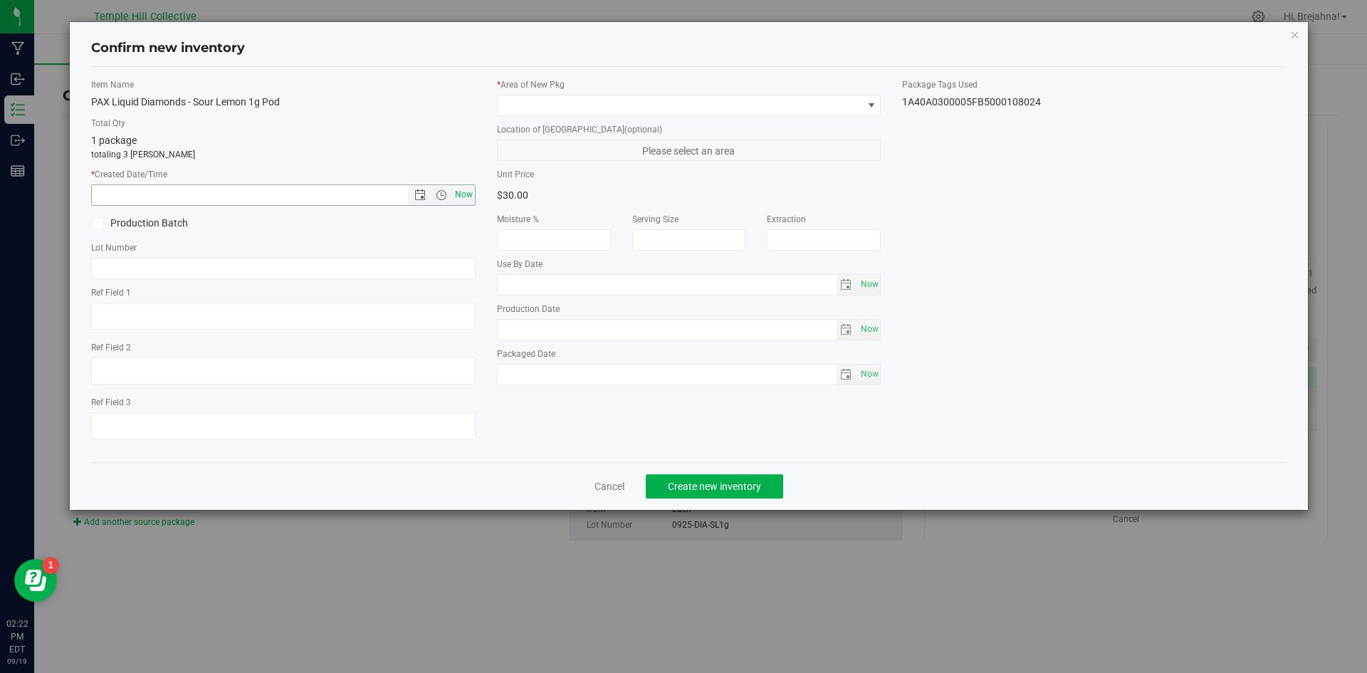
click at [463, 191] on span "Now" at bounding box center [463, 194] width 24 height 21
type input "[DATE] 2:22 PM"
click at [421, 256] on div "Lot Number" at bounding box center [283, 260] width 384 height 38
paste input "0925-DIA-SL1g"
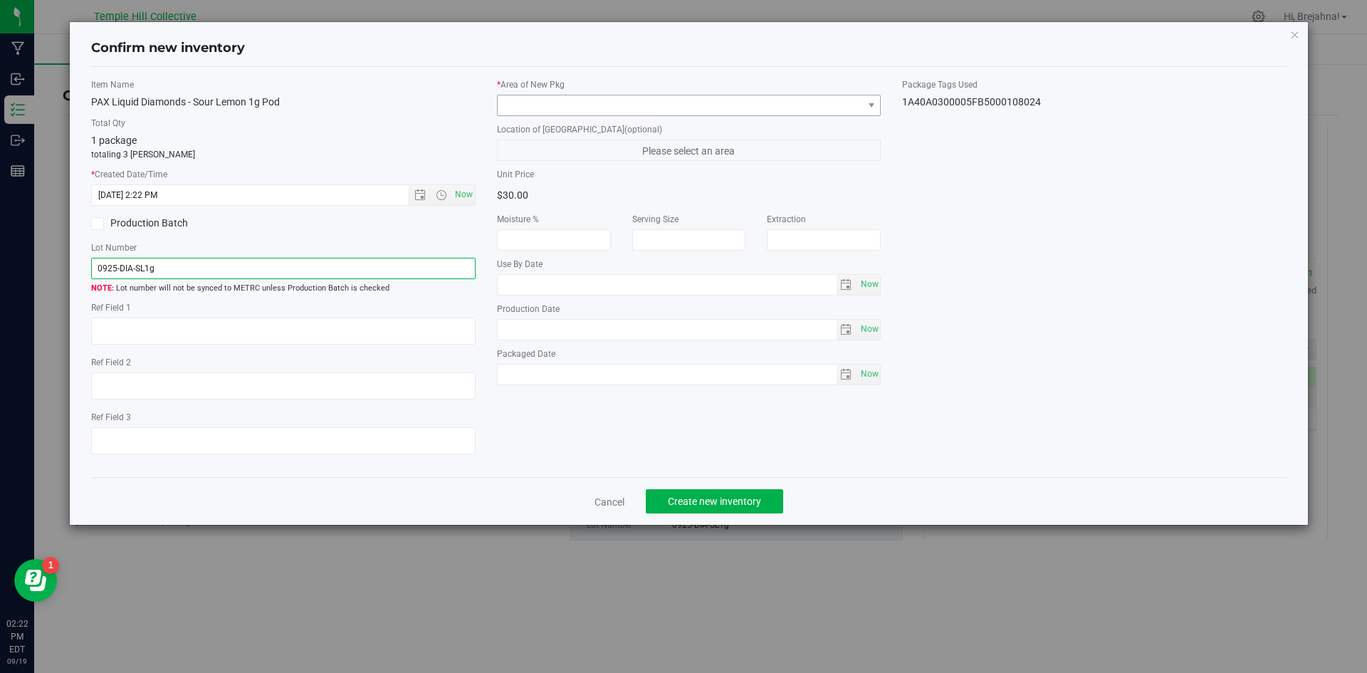
type input "0925-DIA-SL1g"
click at [556, 102] on span at bounding box center [680, 105] width 365 height 20
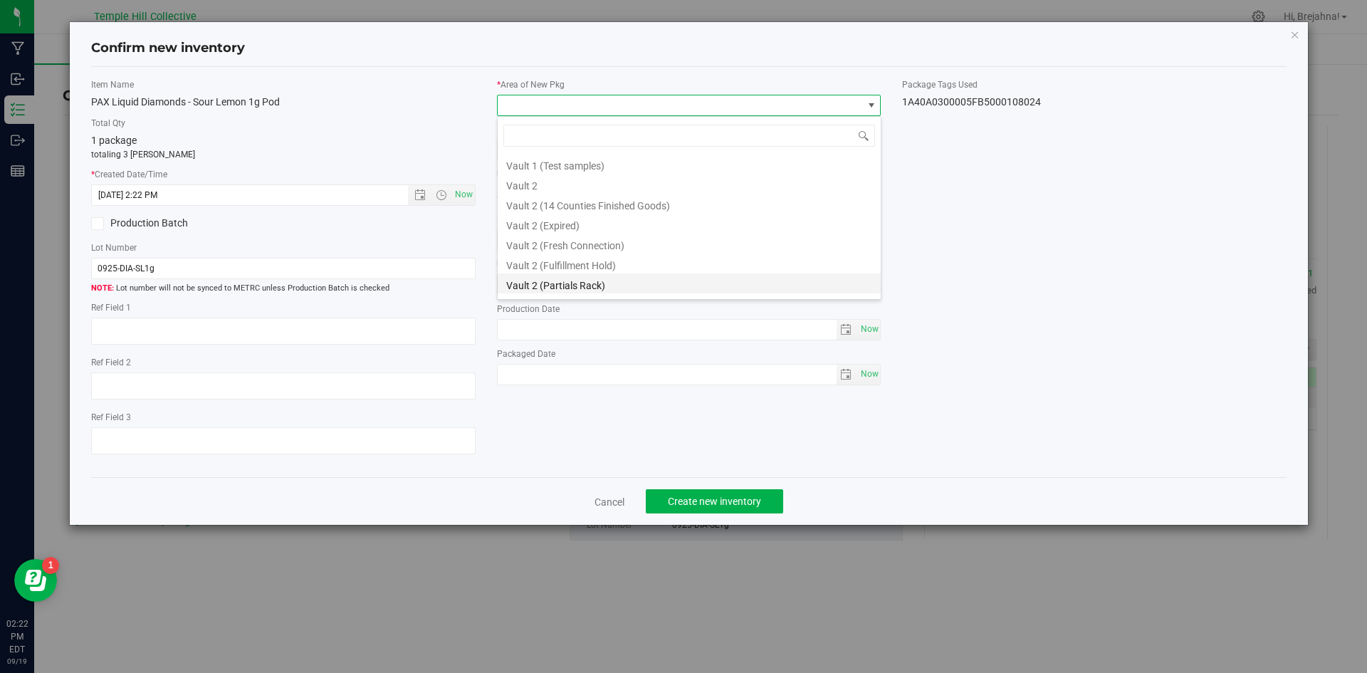
click at [578, 280] on li "Vault 2 (Partials Rack)" at bounding box center [689, 283] width 383 height 20
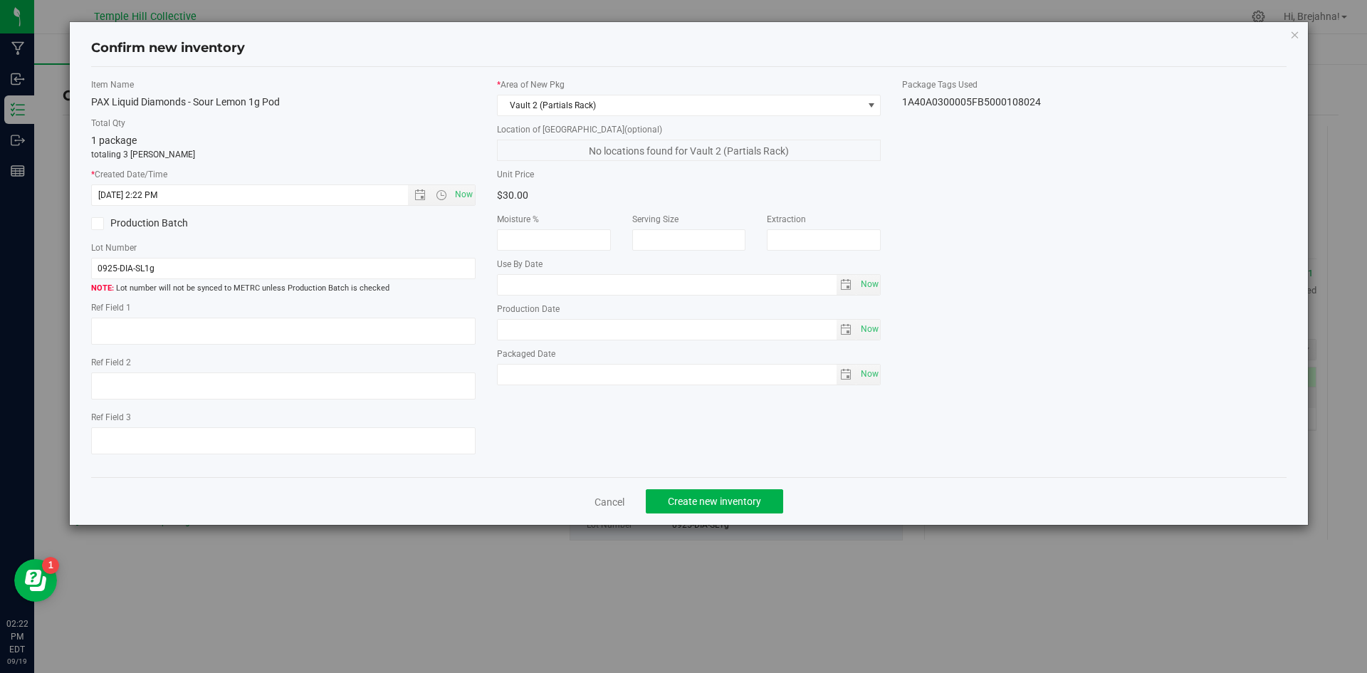
click at [699, 488] on div "Cancel Create new inventory" at bounding box center [689, 501] width 1196 height 48
click at [701, 497] on span "Create new inventory" at bounding box center [714, 500] width 93 height 11
